Goal: Submit feedback/report problem: Submit feedback/report problem

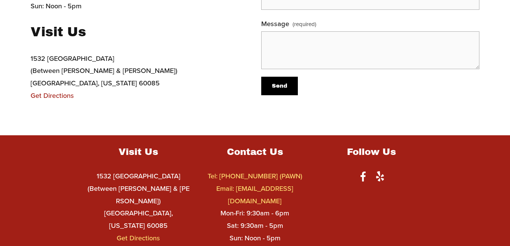
scroll to position [162, 0]
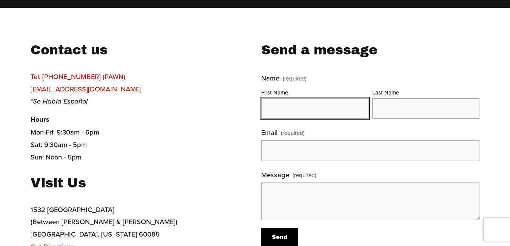
drag, startPoint x: 306, startPoint y: 118, endPoint x: 307, endPoint y: 122, distance: 3.8
click at [307, 122] on fieldset "Name (required) First Name Last Name" at bounding box center [370, 99] width 218 height 55
drag, startPoint x: 292, startPoint y: 117, endPoint x: 298, endPoint y: 126, distance: 11.0
click at [298, 126] on fieldset "Name (required) First Name Last Name" at bounding box center [370, 99] width 218 height 55
type input "Jennifer"
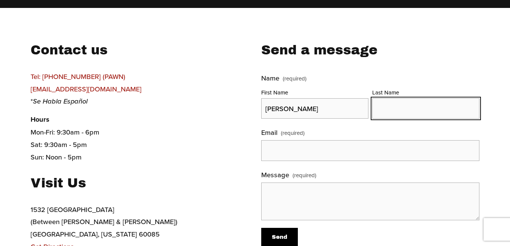
type input "Obrien"
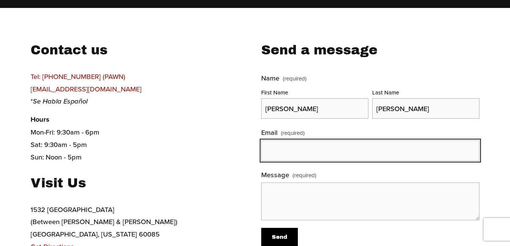
type input "jennifer@dandyreviewaitools.com"
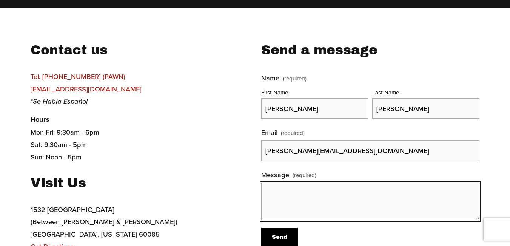
drag, startPoint x: 275, startPoint y: 193, endPoint x: 272, endPoint y: 197, distance: 4.8
click at [274, 195] on textarea "Message (required)" at bounding box center [370, 201] width 218 height 38
paste textarea "Able Pawn Shop, Did you get my last email? I just sent my last email two days a…"
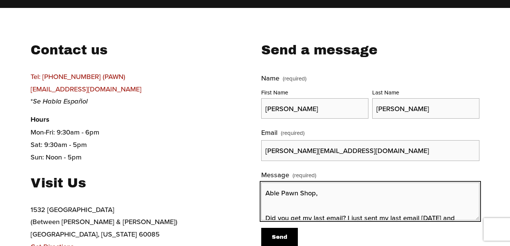
scroll to position [276, 0]
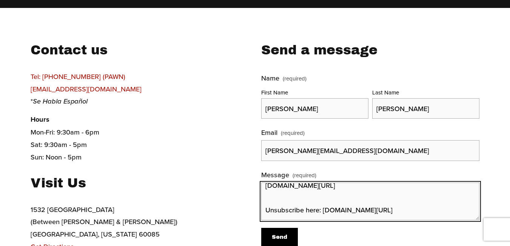
type textarea "Able Pawn Shop, Did you get my last email? I just sent my last email two days a…"
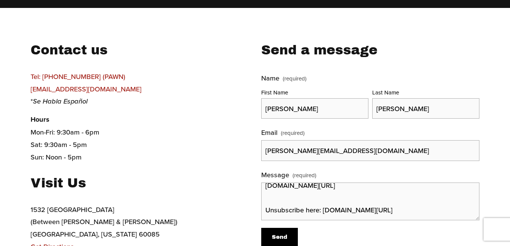
scroll to position [165, 0]
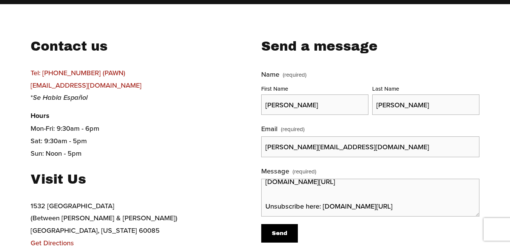
click at [261, 224] on button "Send Send" at bounding box center [279, 233] width 36 height 19
